Goal: Task Accomplishment & Management: Use online tool/utility

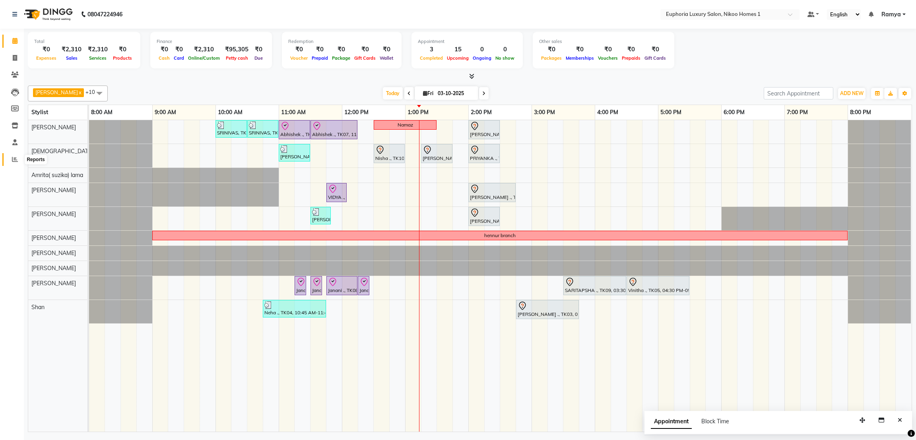
click at [12, 160] on icon at bounding box center [15, 159] width 6 height 6
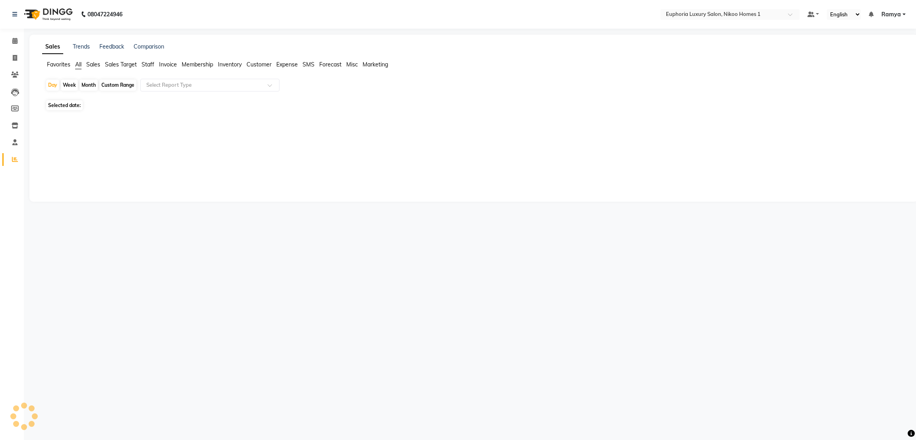
click at [108, 86] on div "Custom Range" at bounding box center [117, 85] width 37 height 11
select select "10"
select select "2025"
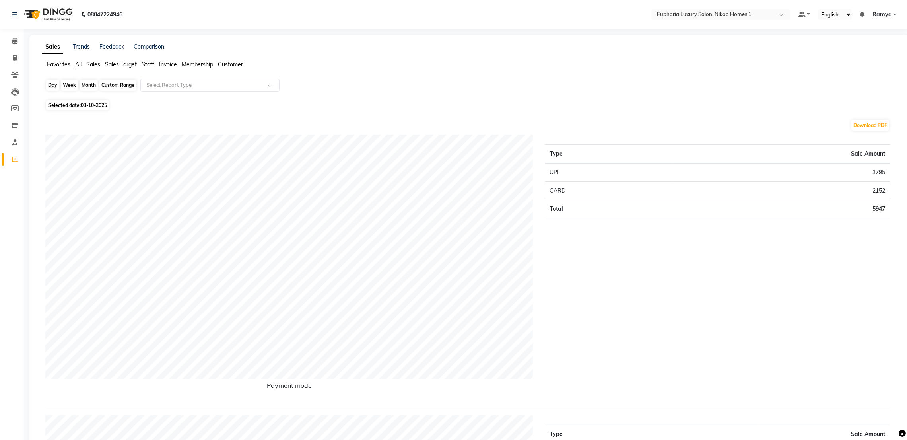
click at [115, 82] on div "Custom Range" at bounding box center [117, 85] width 37 height 11
select select "10"
select select "2025"
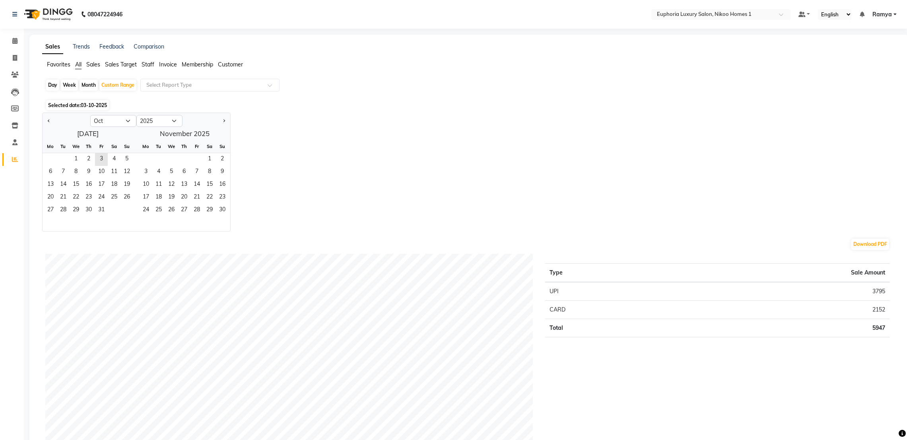
click at [47, 160] on div "1 2 3 4 5" at bounding box center [88, 159] width 91 height 13
click at [50, 123] on button "Previous month" at bounding box center [49, 121] width 6 height 13
select select "9"
click at [53, 213] on span "29" at bounding box center [50, 210] width 13 height 13
click at [196, 154] on span "3" at bounding box center [196, 159] width 13 height 13
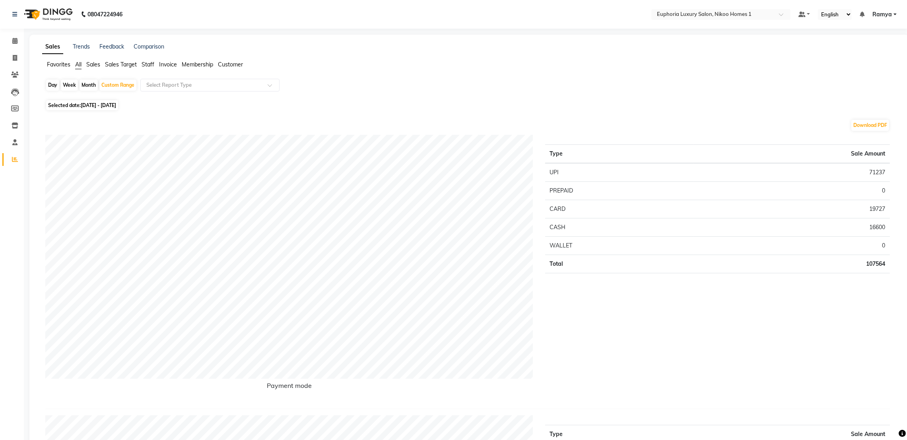
click at [143, 64] on span "Staff" at bounding box center [148, 64] width 13 height 7
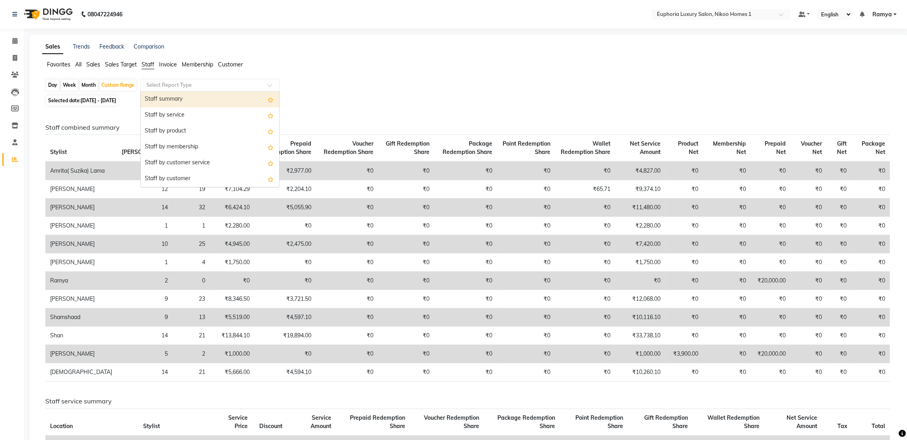
click at [151, 87] on input "text" at bounding box center [202, 85] width 115 height 8
click at [153, 99] on div "Staff summary" at bounding box center [210, 99] width 138 height 16
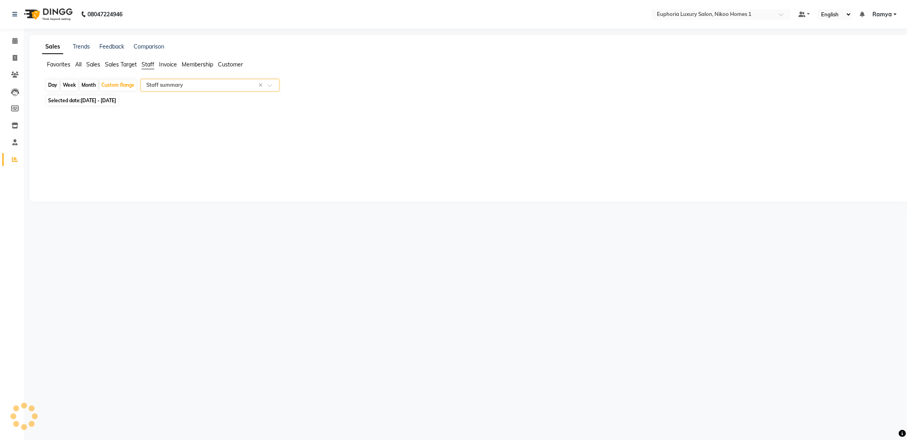
select select "full_report"
select select "csv"
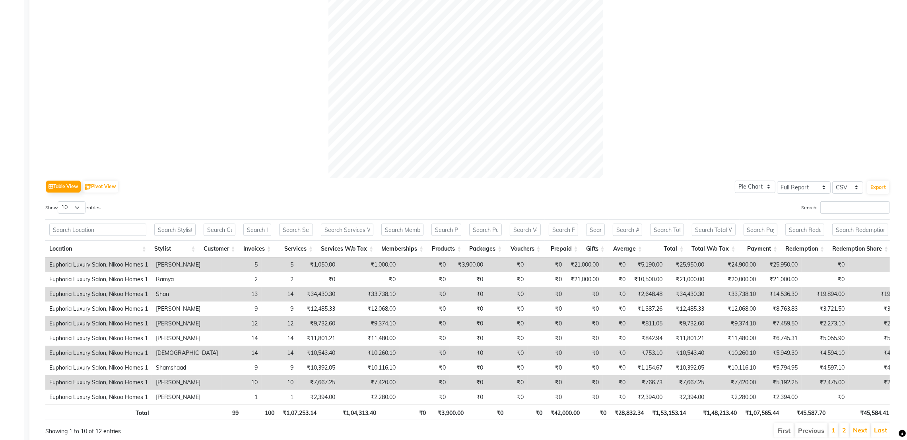
scroll to position [222, 0]
